Goal: Task Accomplishment & Management: Manage account settings

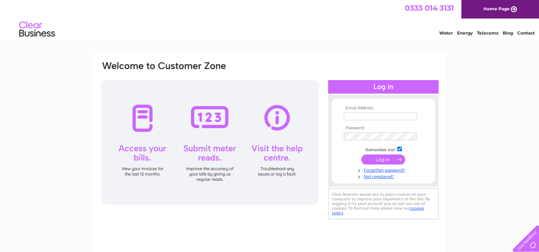
click at [363, 116] on input "text" at bounding box center [380, 117] width 73 height 8
type input "[PERSON_NAME][EMAIL_ADDRESS][DOMAIN_NAME]"
click at [388, 162] on input "submit" at bounding box center [383, 160] width 44 height 10
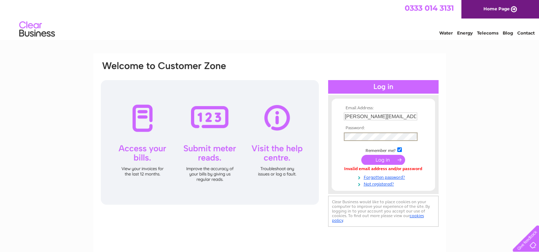
click at [361, 155] on input "submit" at bounding box center [383, 160] width 44 height 10
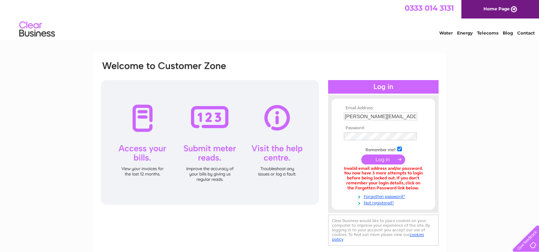
scroll to position [36, 0]
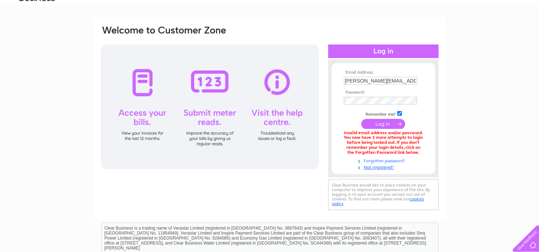
click at [395, 159] on link "Forgotten password?" at bounding box center [384, 160] width 81 height 7
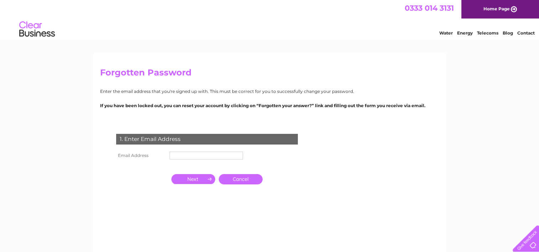
click at [143, 157] on th "Email Address" at bounding box center [140, 155] width 53 height 11
click at [141, 156] on th "Email Address" at bounding box center [140, 155] width 53 height 11
click at [143, 155] on th "Email Address" at bounding box center [140, 155] width 53 height 11
click at [124, 151] on th "Email Address" at bounding box center [140, 155] width 53 height 11
drag, startPoint x: 145, startPoint y: 156, endPoint x: 144, endPoint y: 162, distance: 6.1
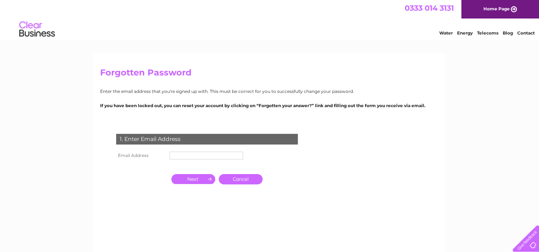
click at [144, 156] on th "Email Address" at bounding box center [140, 155] width 53 height 11
click at [123, 154] on th "Email Address" at bounding box center [140, 155] width 53 height 11
drag, startPoint x: 123, startPoint y: 154, endPoint x: 129, endPoint y: 155, distance: 6.5
click at [129, 155] on th "Email Address" at bounding box center [140, 155] width 53 height 11
click at [129, 156] on th "Email Address" at bounding box center [140, 155] width 53 height 11
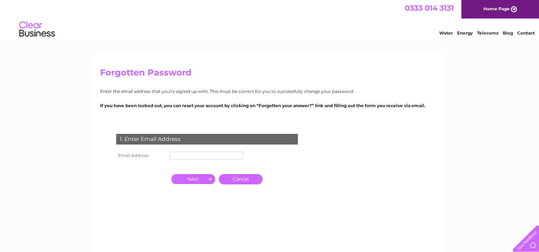
drag, startPoint x: 139, startPoint y: 157, endPoint x: 128, endPoint y: 132, distance: 26.9
click at [139, 156] on th "Email Address" at bounding box center [140, 155] width 53 height 11
click at [191, 180] on input "button" at bounding box center [193, 179] width 44 height 10
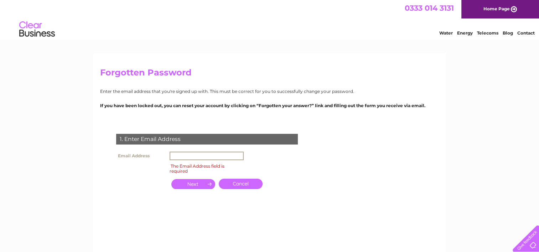
click at [181, 155] on input "text" at bounding box center [207, 156] width 74 height 9
type input "[PERSON_NAME][EMAIL_ADDRESS][DOMAIN_NAME]"
click at [198, 185] on input "button" at bounding box center [193, 184] width 44 height 10
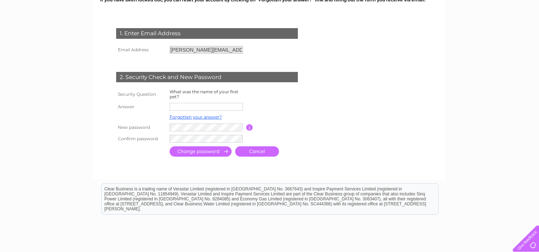
scroll to position [107, 0]
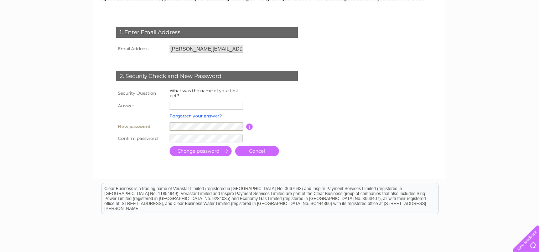
click at [132, 123] on tr "New password Password must be at least 6 characters long" at bounding box center [215, 127] width 202 height 12
click at [177, 147] on input "submit" at bounding box center [201, 150] width 62 height 10
type input "Lucy"
click at [322, 97] on form "1. Enter Email Address Email Address l.connolly@bellgroup.co.uk Cancel" at bounding box center [269, 93] width 339 height 160
click at [204, 149] on input "submit" at bounding box center [201, 150] width 62 height 10
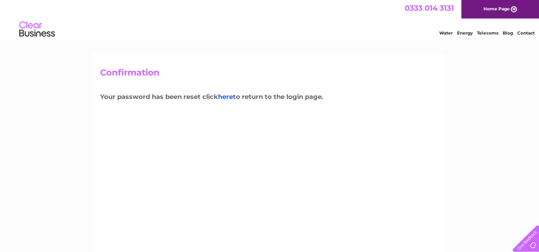
click at [228, 96] on link "here" at bounding box center [225, 97] width 15 height 8
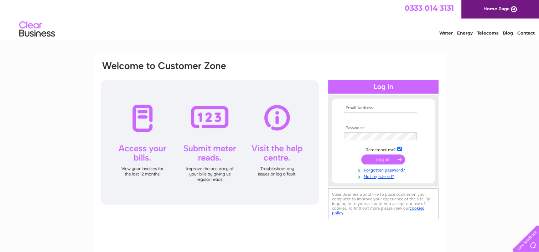
click at [365, 118] on input "text" at bounding box center [380, 117] width 73 height 8
type input "l.connolly@bellgroup.co.uk"
click at [383, 161] on input "submit" at bounding box center [383, 160] width 44 height 10
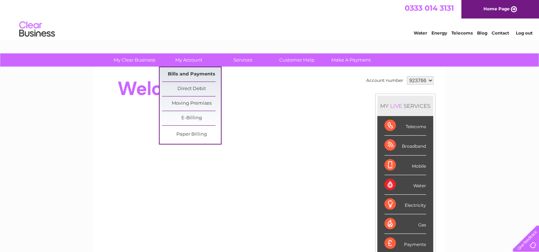
click at [184, 71] on link "Bills and Payments" at bounding box center [191, 74] width 59 height 14
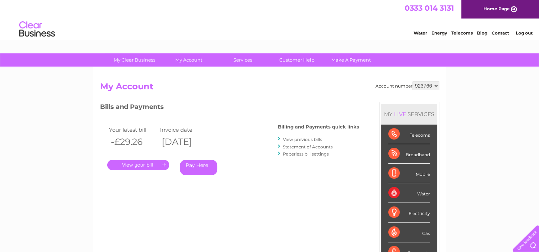
click at [437, 85] on select "923766" at bounding box center [425, 86] width 27 height 9
click at [412, 82] on select "923766" at bounding box center [425, 86] width 27 height 9
click at [302, 144] on link "Statement of Accounts" at bounding box center [308, 146] width 50 height 5
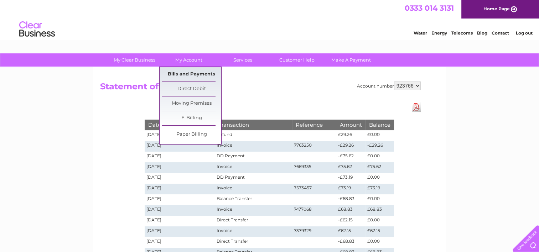
click at [191, 72] on link "Bills and Payments" at bounding box center [191, 74] width 59 height 14
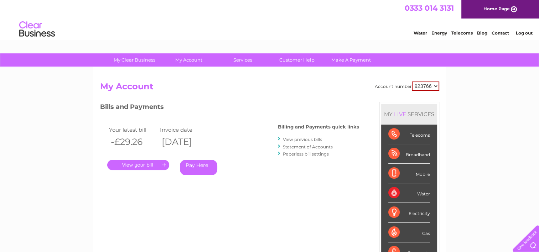
click at [140, 164] on link "." at bounding box center [138, 165] width 62 height 10
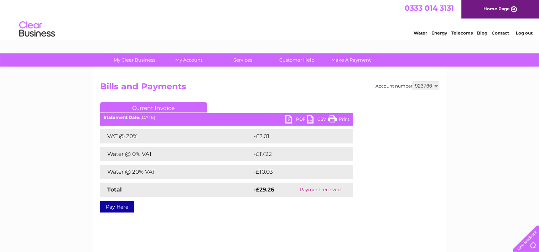
click at [292, 119] on link "PDF" at bounding box center [295, 120] width 21 height 10
click at [526, 31] on link "Log out" at bounding box center [523, 32] width 17 height 5
